Goal: Task Accomplishment & Management: Manage account settings

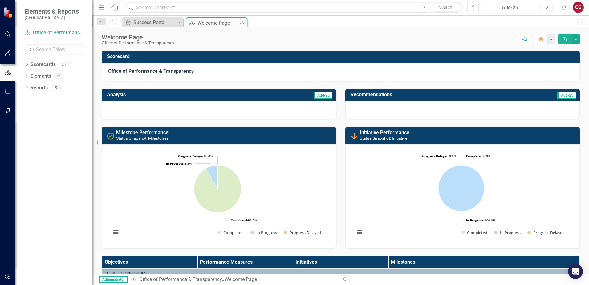
click at [11, 279] on button "button" at bounding box center [8, 276] width 14 height 13
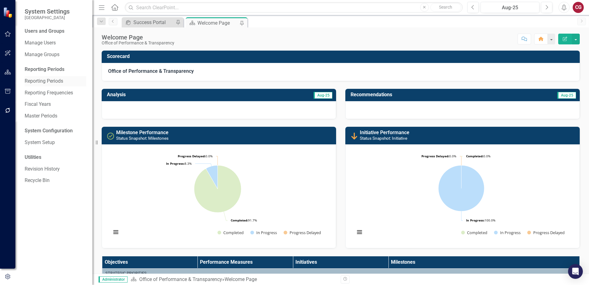
click at [51, 85] on div "Reporting Periods" at bounding box center [56, 81] width 62 height 10
click at [41, 43] on link "Manage Users" at bounding box center [56, 42] width 62 height 7
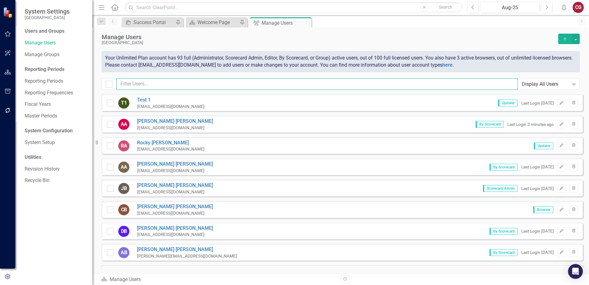
click at [149, 84] on input "text" at bounding box center [316, 83] width 401 height 11
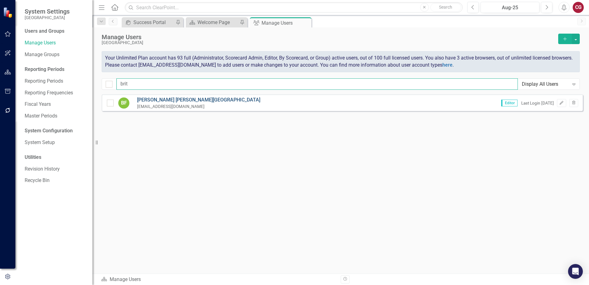
type input "brit"
click at [157, 98] on link "[PERSON_NAME][GEOGRAPHIC_DATA]" at bounding box center [198, 99] width 123 height 7
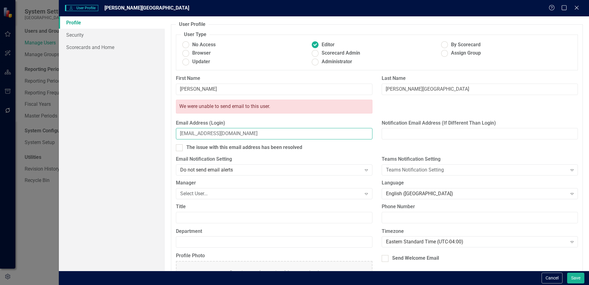
drag, startPoint x: 252, startPoint y: 130, endPoint x: 150, endPoint y: 128, distance: 102.6
click at [150, 128] on div "Profile Security Scorecards and Home User Profile ClearPoint has a wealth of op…" at bounding box center [324, 143] width 530 height 254
paste input "s"
type input "[EMAIL_ADDRESS][DOMAIN_NAME]"
click at [390, 88] on input "[PERSON_NAME][GEOGRAPHIC_DATA]" at bounding box center [480, 88] width 196 height 11
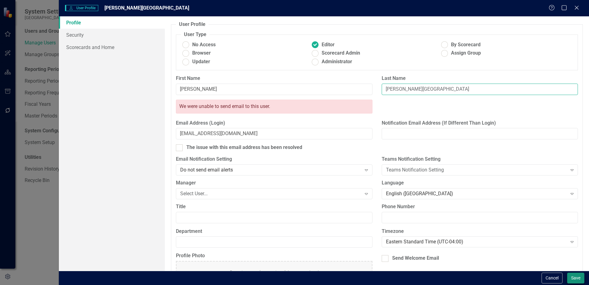
type input "[PERSON_NAME][GEOGRAPHIC_DATA]"
click at [570, 278] on button "Save" at bounding box center [575, 277] width 17 height 11
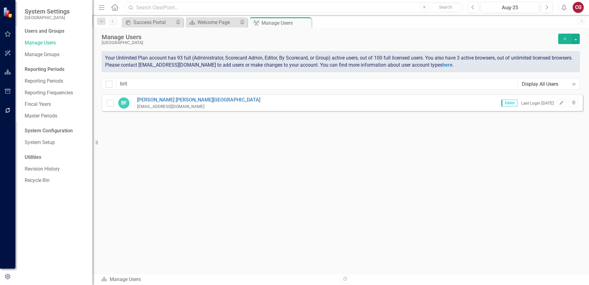
click at [185, 7] on input "text" at bounding box center [294, 7] width 338 height 11
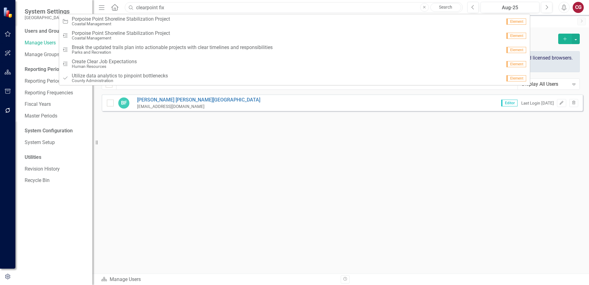
type input "clearpoint fix"
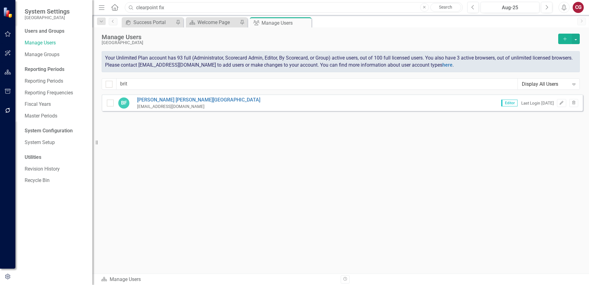
drag, startPoint x: 185, startPoint y: 7, endPoint x: 102, endPoint y: 8, distance: 83.5
click at [102, 9] on div "Menu Home Search clearpoint fix Close Search" at bounding box center [279, 8] width 364 height 12
click at [214, 7] on input "text" at bounding box center [294, 7] width 338 height 11
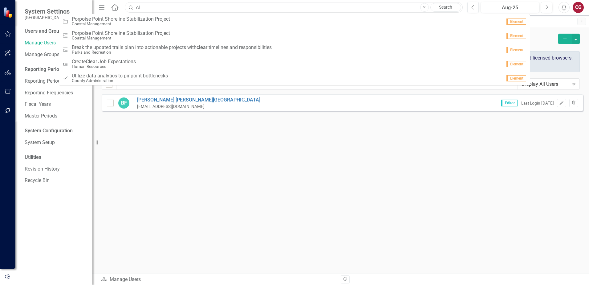
type input "c"
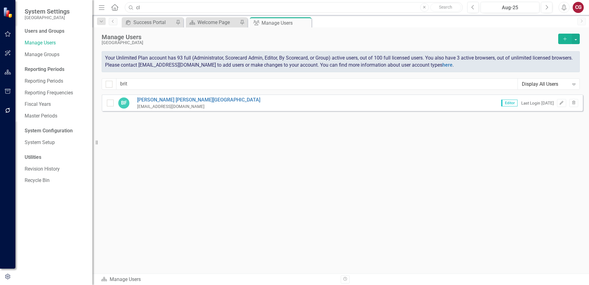
type input "c"
